Goal: Information Seeking & Learning: Learn about a topic

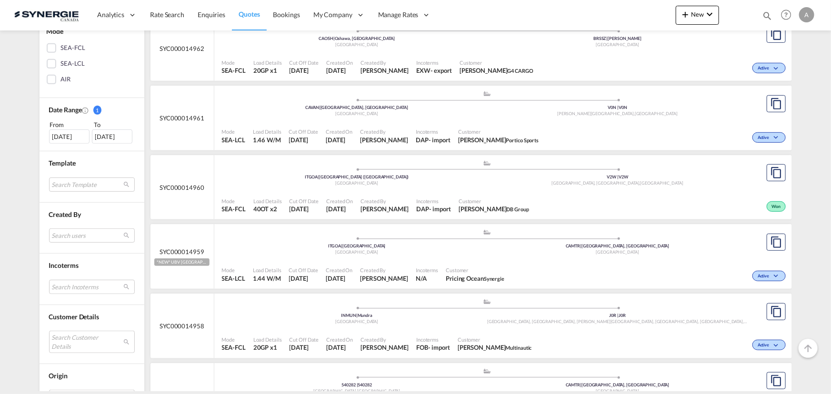
scroll to position [259, 0]
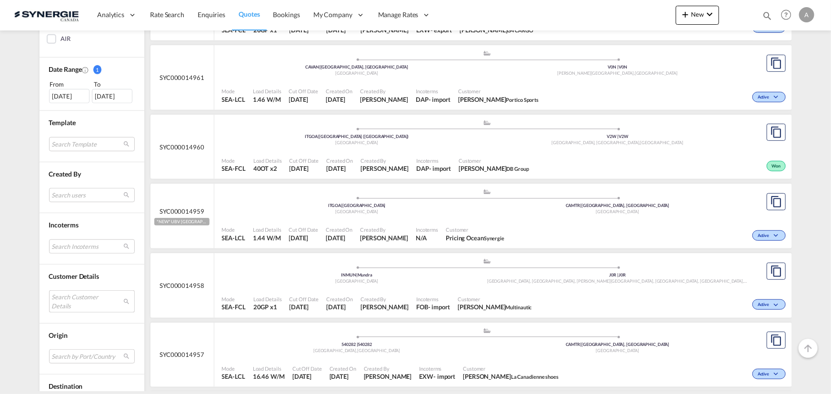
click at [73, 304] on md-select "Search Customer Details user name user ana Sampaio asampaio@g4cargo.com.br | g4…" at bounding box center [92, 301] width 86 height 22
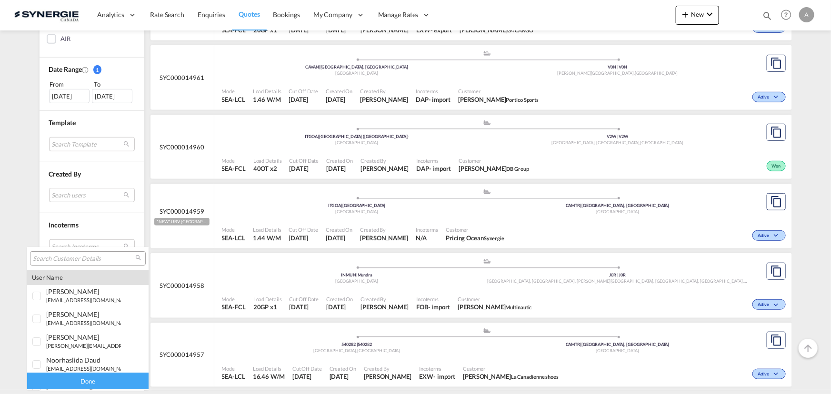
click at [81, 262] on input "search" at bounding box center [84, 259] width 102 height 9
type input "zenda"
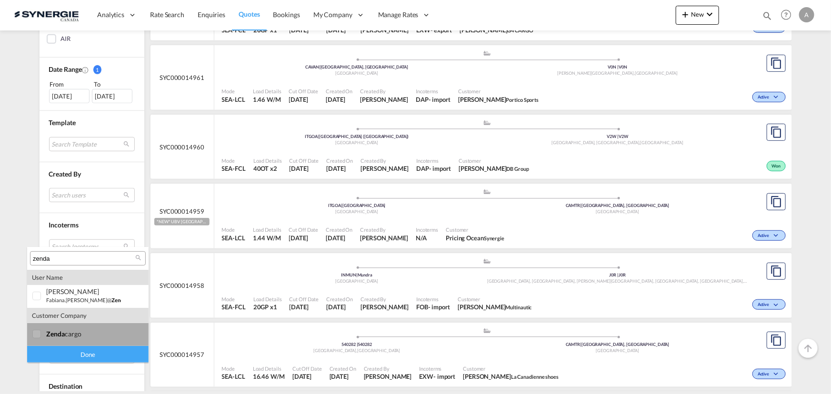
click at [77, 332] on div "zenda cargo" at bounding box center [83, 334] width 75 height 8
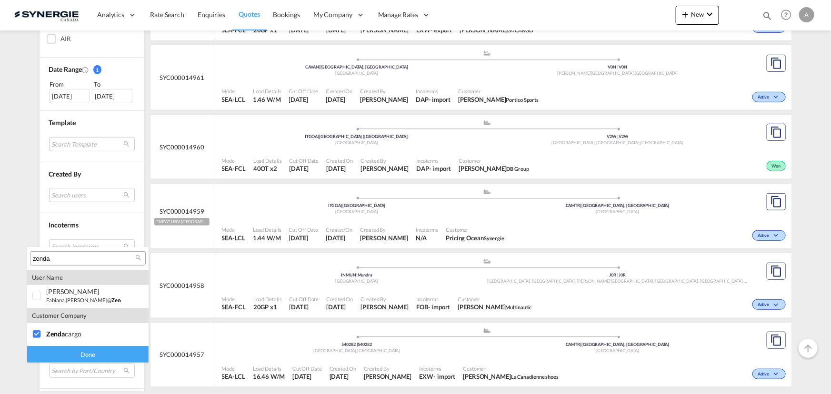
click at [82, 357] on div "Done" at bounding box center [87, 354] width 121 height 17
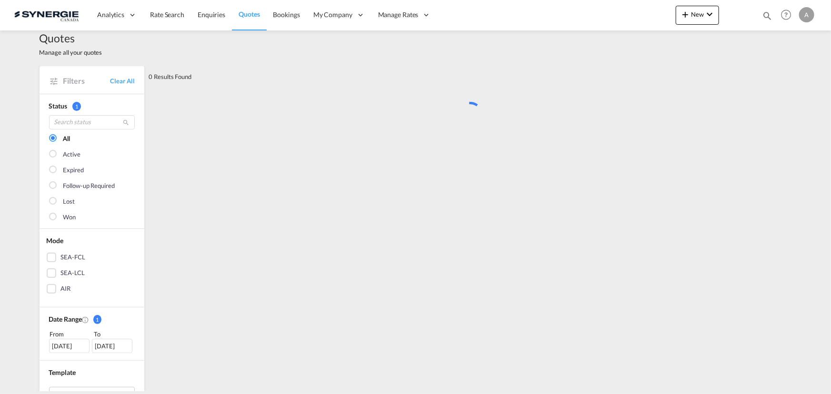
scroll to position [0, 0]
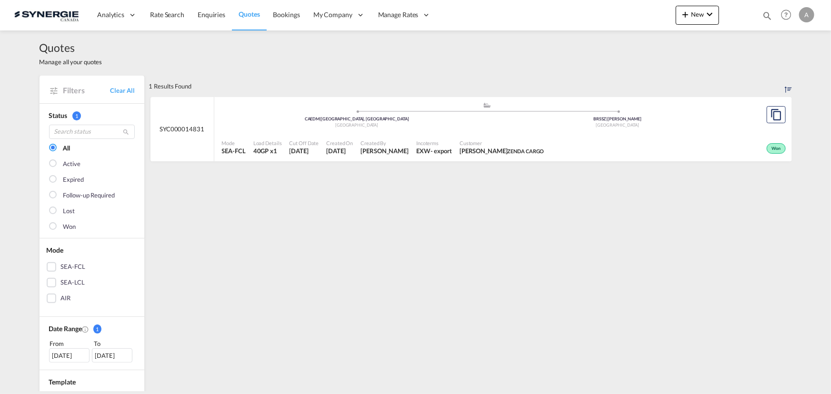
click at [454, 133] on div "Mode SEA-FCL Load Details 40GP x1 Cut Off Date 17 Sep 2025 Created On 17 Sep 20…" at bounding box center [502, 147] width 577 height 29
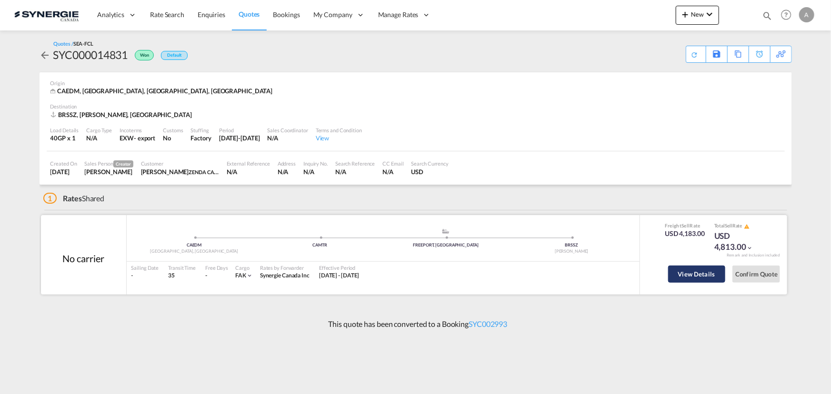
click at [694, 276] on button "View Details" at bounding box center [696, 274] width 57 height 17
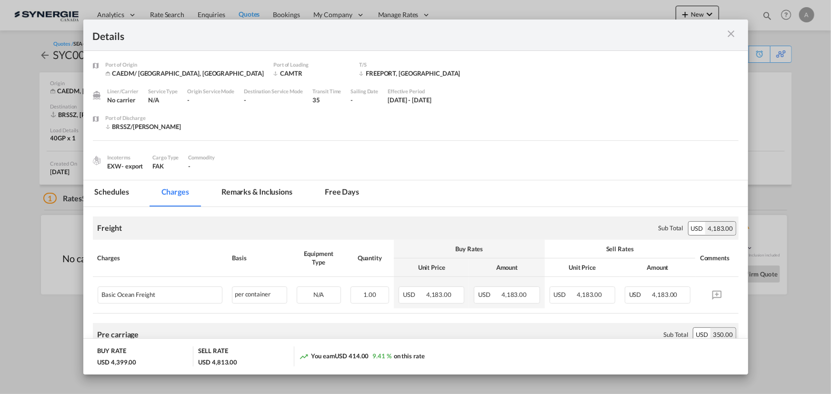
click at [266, 197] on md-tab-item "Remarks & Inclusions" at bounding box center [257, 193] width 94 height 26
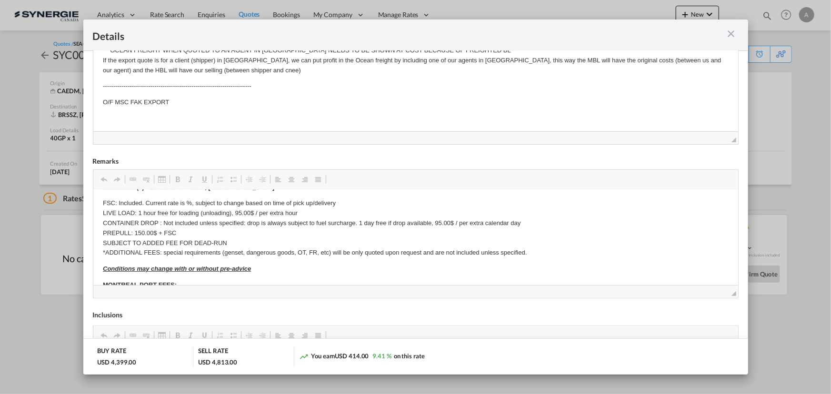
scroll to position [43, 0]
drag, startPoint x: 533, startPoint y: 221, endPoint x: 359, endPoint y: 225, distance: 173.8
click at [359, 225] on p "FSC: Included. Current rate is %, subject to change based on time of pick up/de…" at bounding box center [415, 229] width 626 height 60
copy p "1 day free if drop available, 95.00$ / per extra calendar day"
drag, startPoint x: 732, startPoint y: 38, endPoint x: 719, endPoint y: 40, distance: 13.1
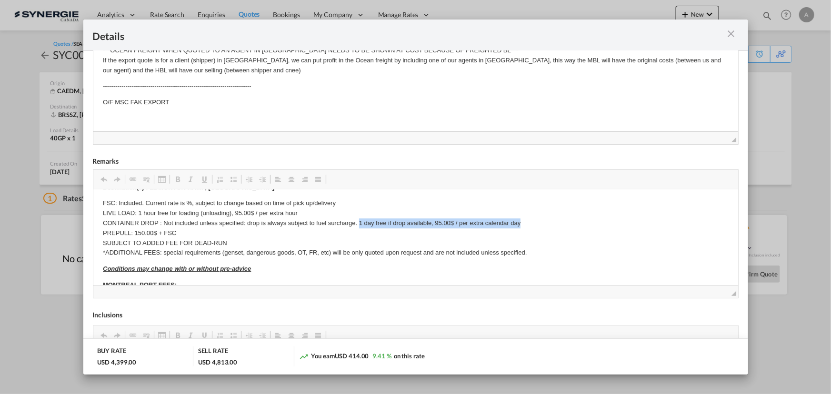
click at [732, 38] on md-icon "icon-close m-3 fg-AAA8AD cursor" at bounding box center [731, 33] width 11 height 11
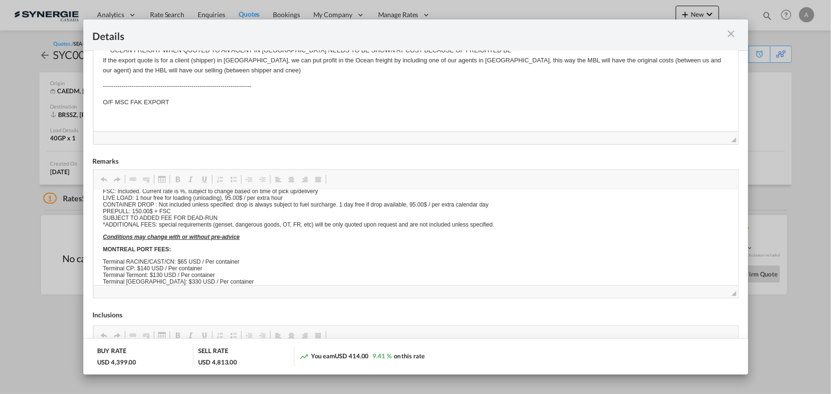
scroll to position [0, 0]
